Goal: Transaction & Acquisition: Download file/media

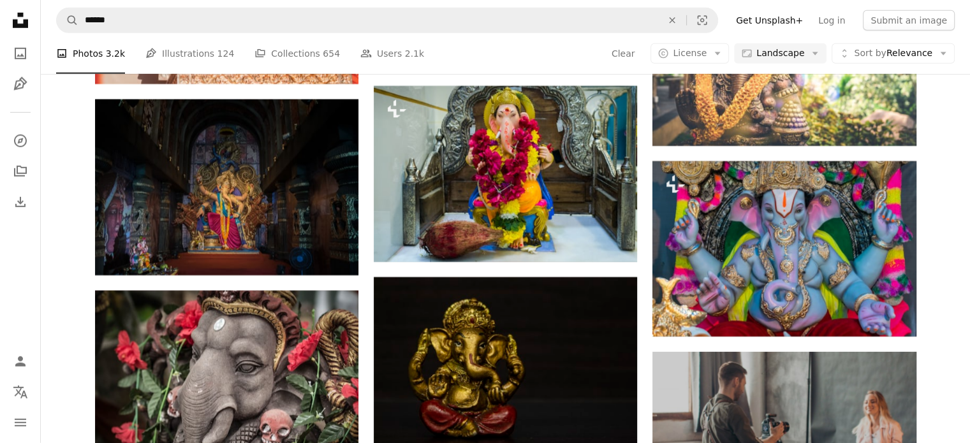
scroll to position [3762, 0]
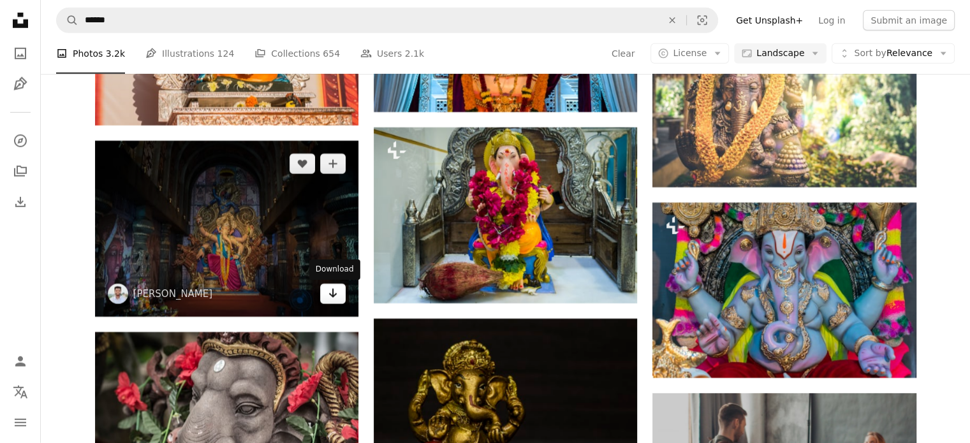
click at [334, 295] on icon "Arrow pointing down" at bounding box center [333, 293] width 10 height 15
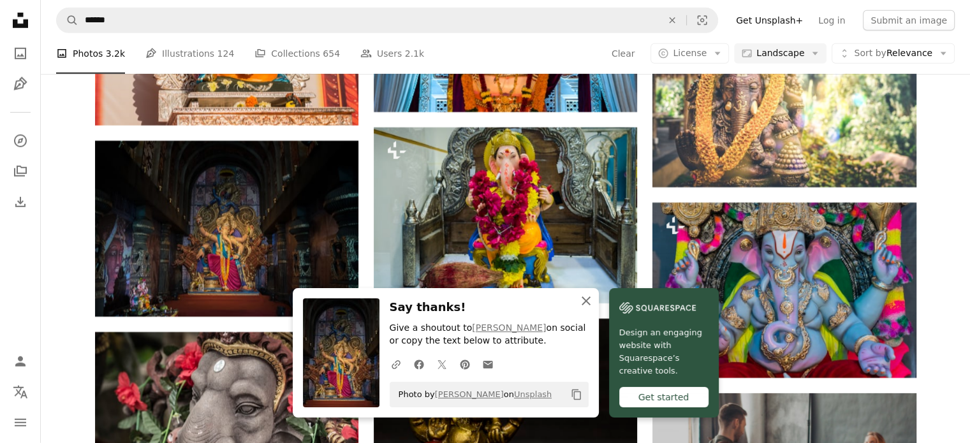
click at [589, 302] on icon "An X shape" at bounding box center [585, 300] width 15 height 15
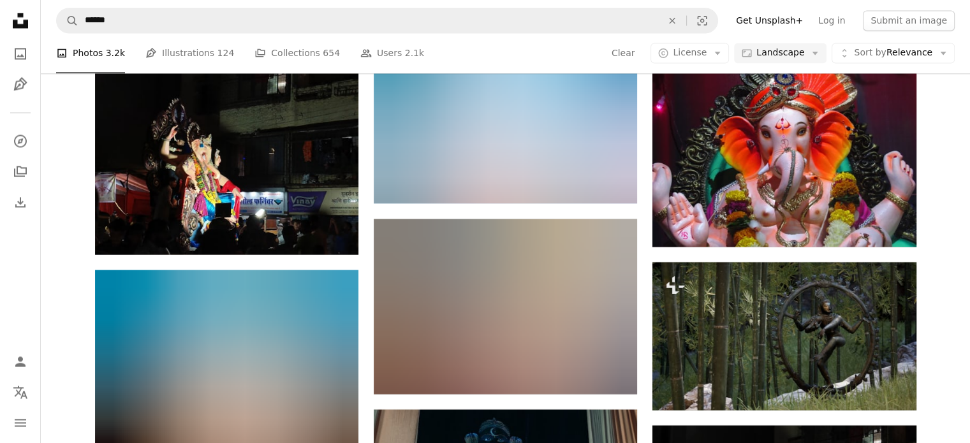
scroll to position [7142, 0]
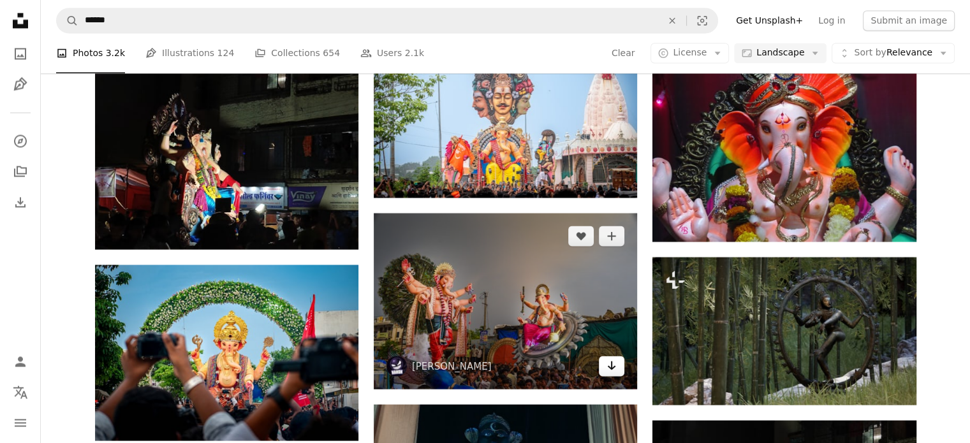
click at [602, 372] on link "Arrow pointing down" at bounding box center [612, 366] width 26 height 20
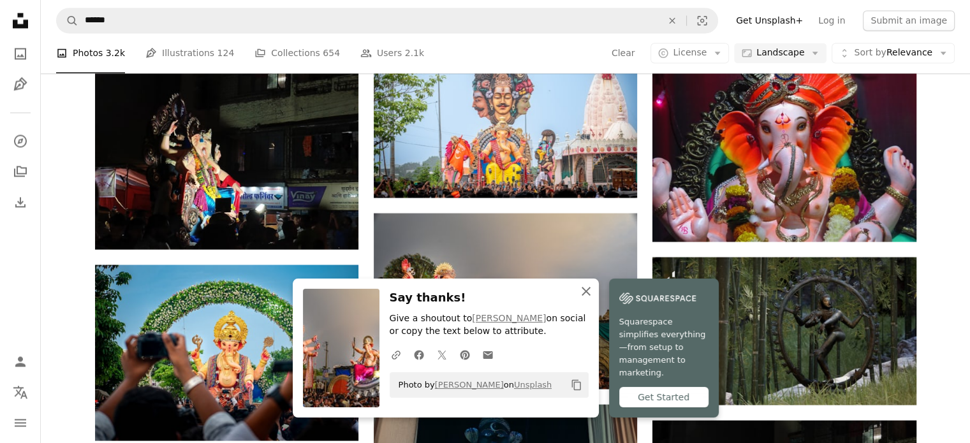
click at [584, 304] on button "An X shape Close" at bounding box center [586, 292] width 26 height 26
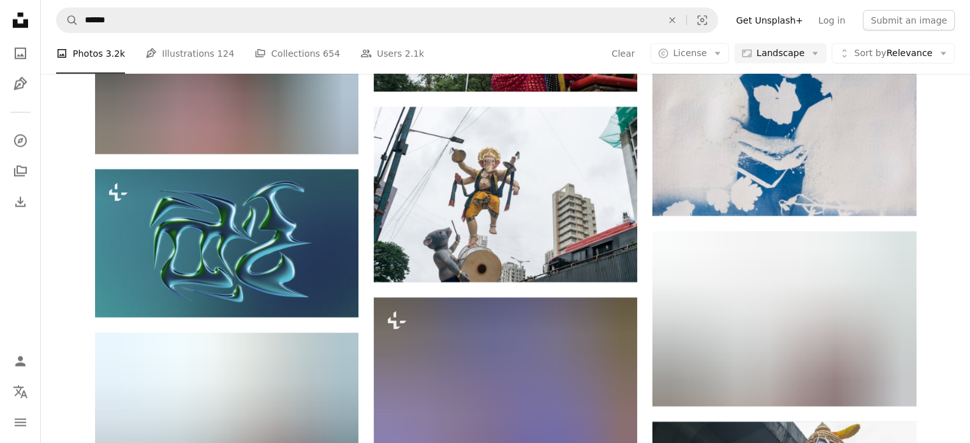
scroll to position [12818, 0]
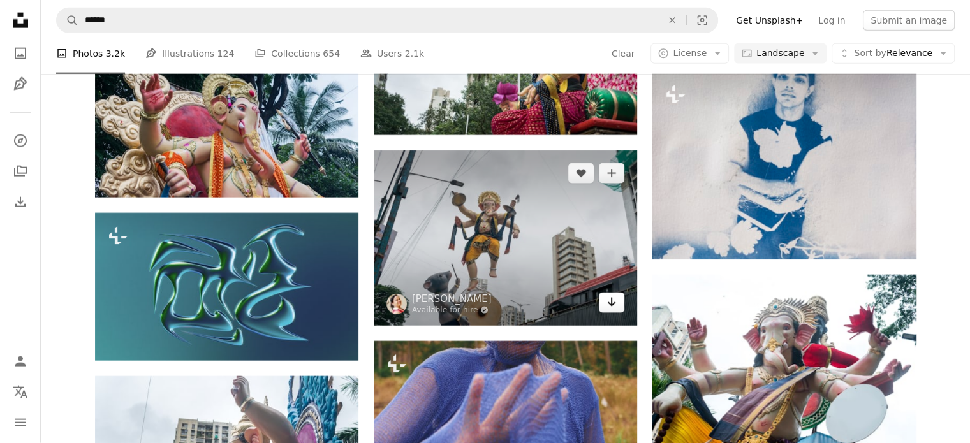
click at [610, 307] on icon "Download" at bounding box center [612, 302] width 8 height 9
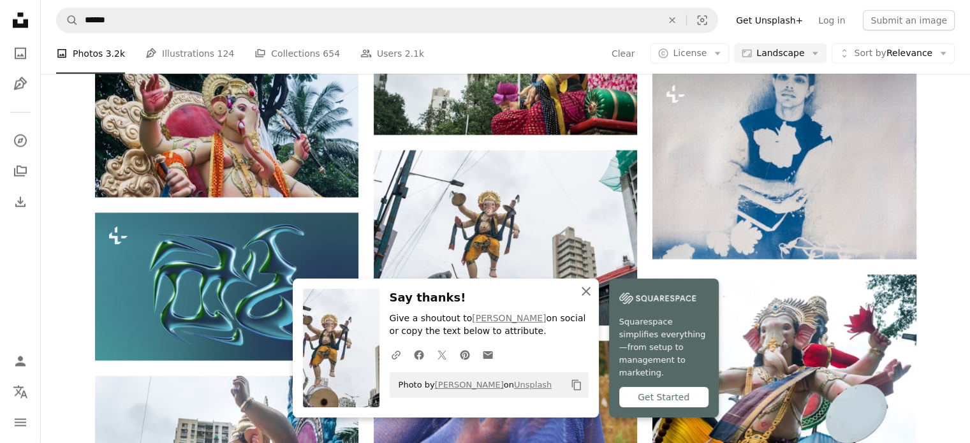
click at [585, 299] on icon "An X shape" at bounding box center [585, 291] width 15 height 15
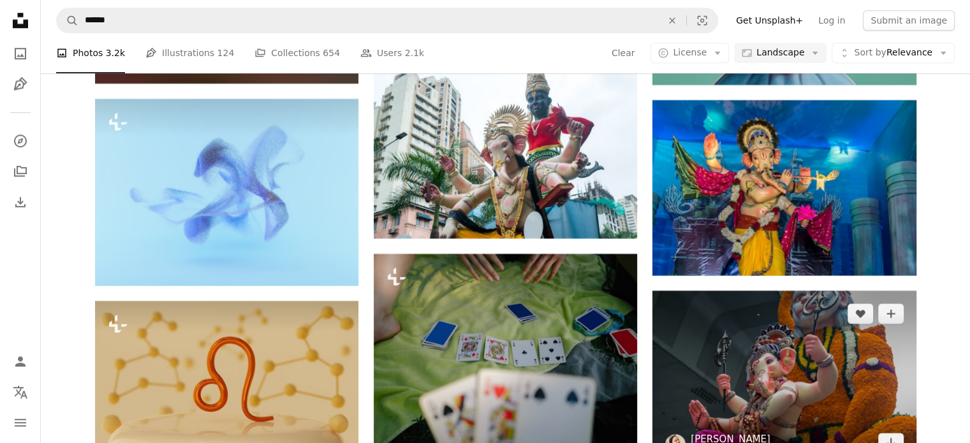
scroll to position [20534, 0]
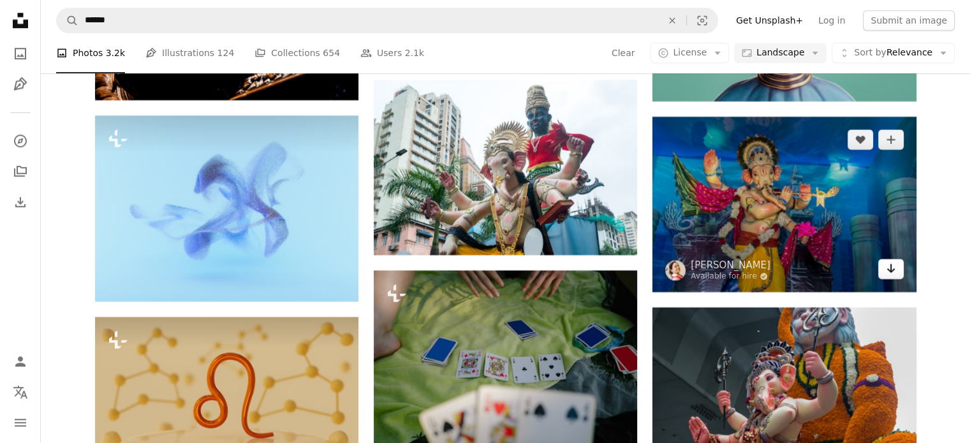
click at [903, 279] on link "Arrow pointing down" at bounding box center [891, 269] width 26 height 20
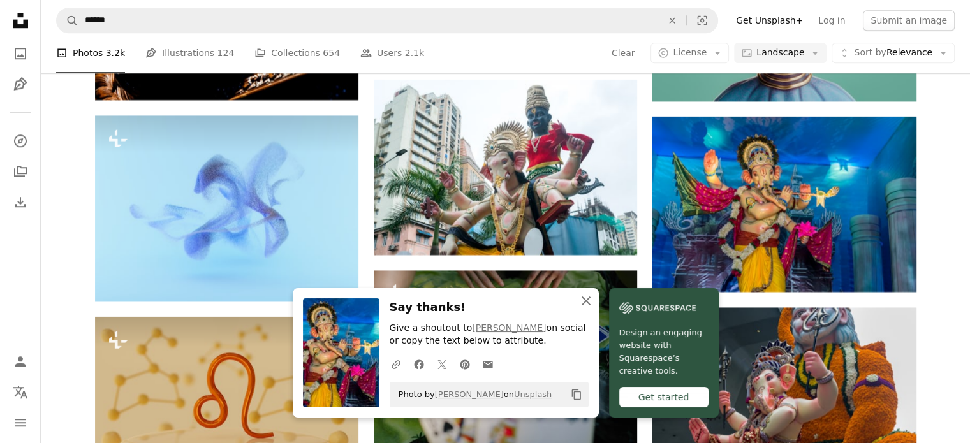
click at [596, 303] on button "An X shape Close" at bounding box center [586, 301] width 26 height 26
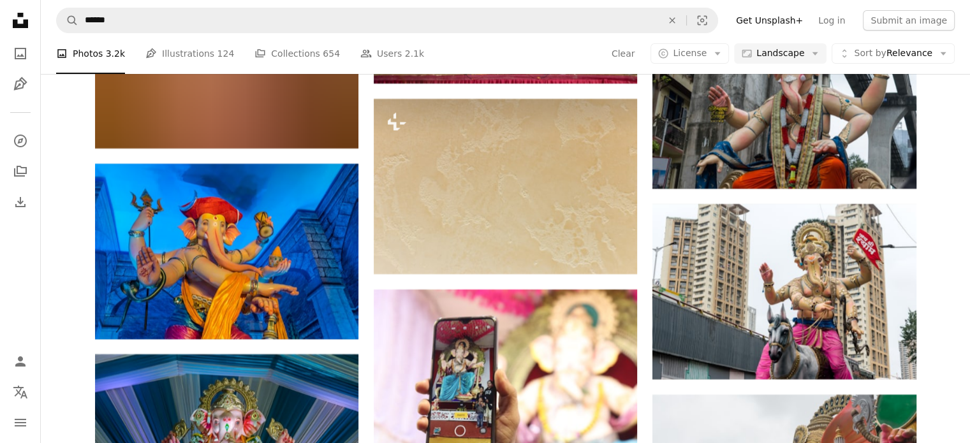
scroll to position [29271, 0]
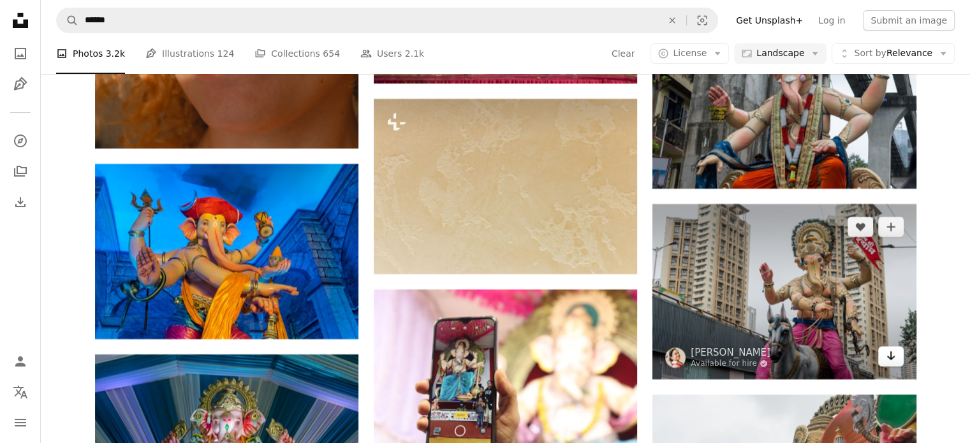
click at [893, 363] on icon "Arrow pointing down" at bounding box center [891, 355] width 10 height 15
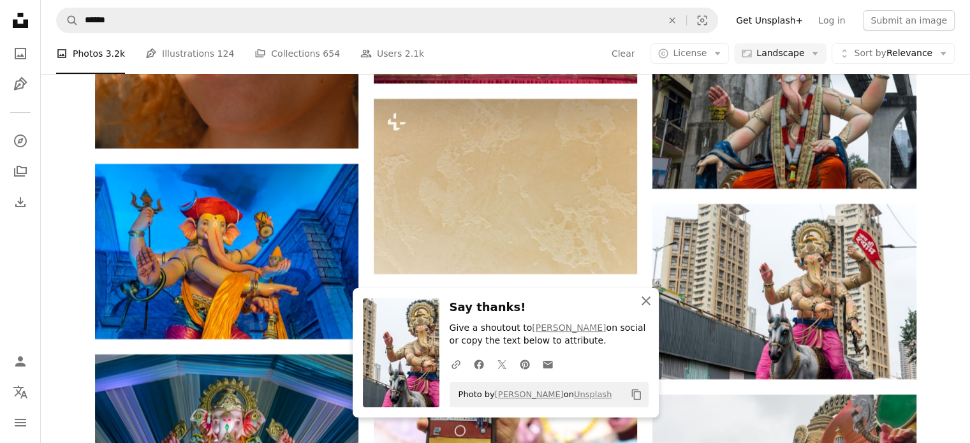
click at [649, 302] on icon "An X shape" at bounding box center [645, 300] width 15 height 15
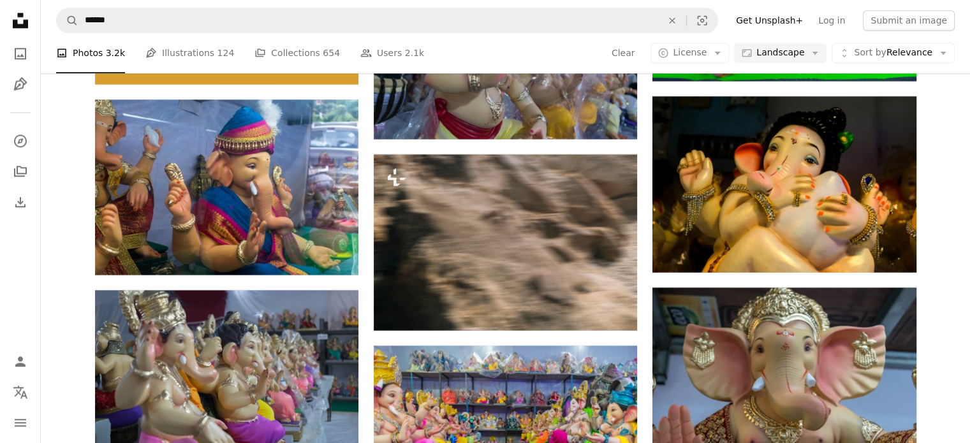
scroll to position [36605, 0]
